Goal: Check status: Check status

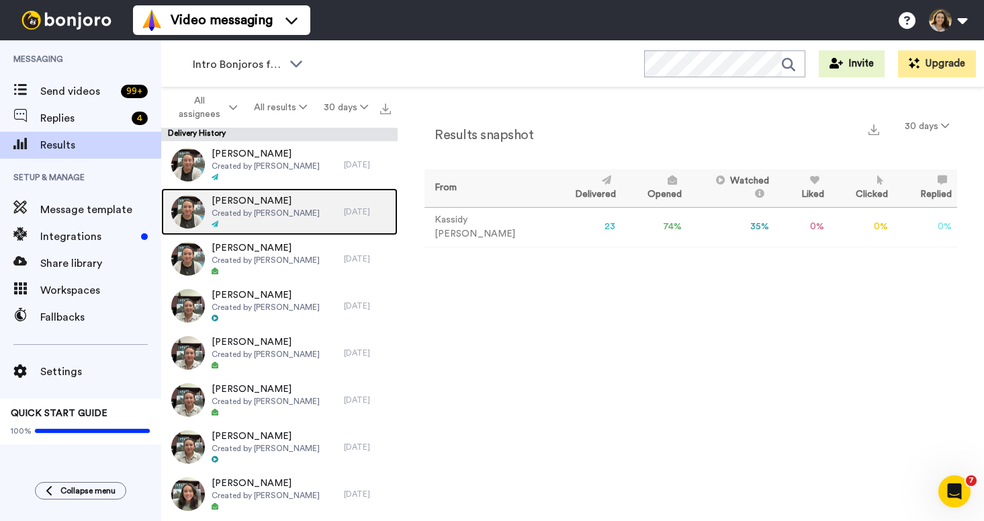
click at [312, 216] on span "Created by [PERSON_NAME]" at bounding box center [266, 213] width 108 height 11
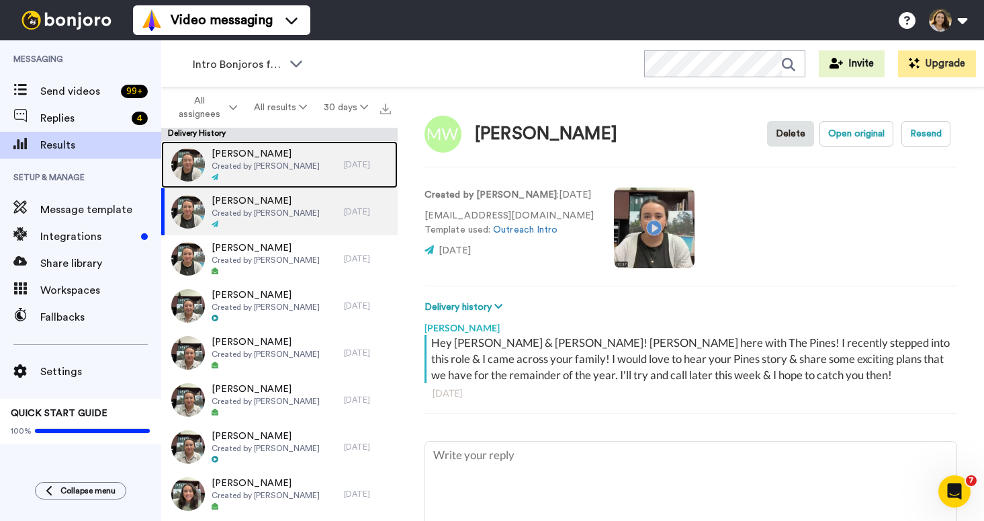
click at [294, 169] on span "Created by [PERSON_NAME]" at bounding box center [266, 166] width 108 height 11
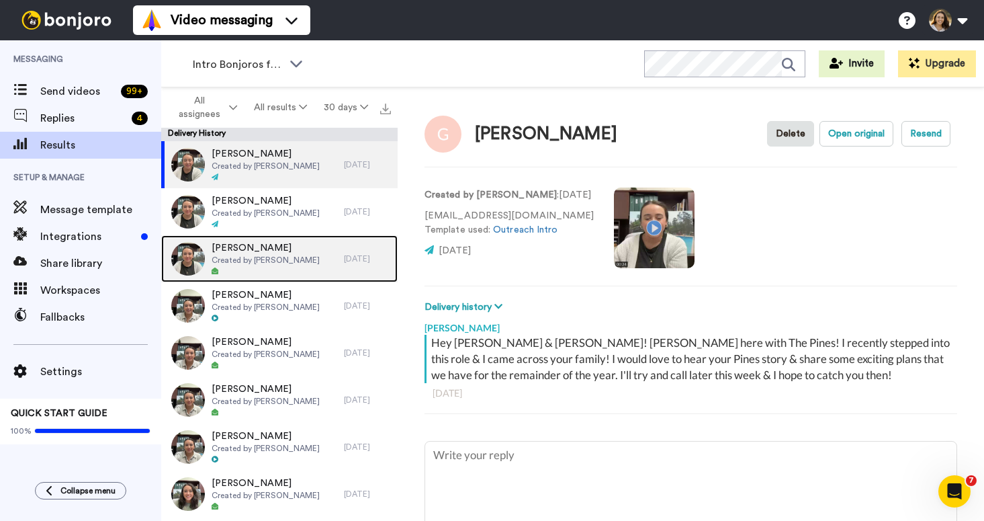
click at [277, 272] on div at bounding box center [266, 271] width 108 height 9
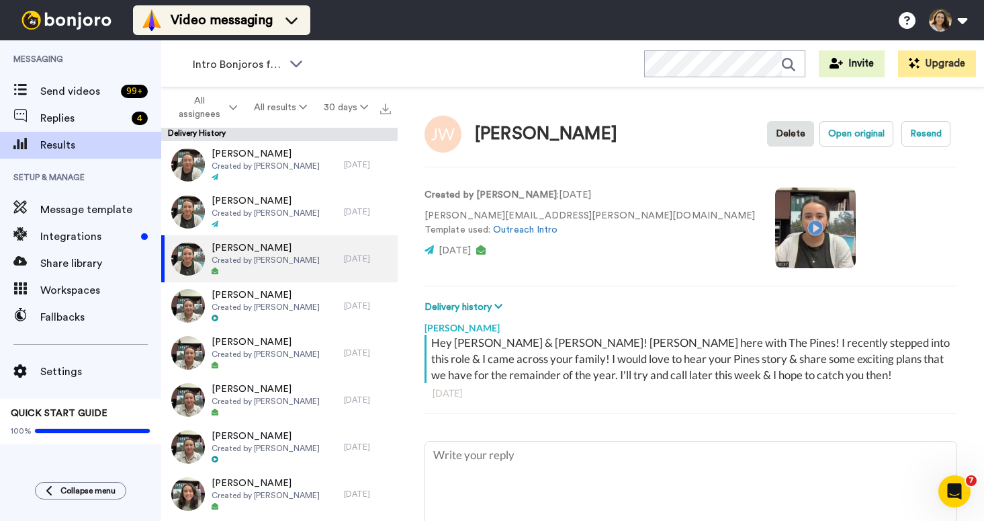
type textarea "x"
